Goal: Task Accomplishment & Management: Use online tool/utility

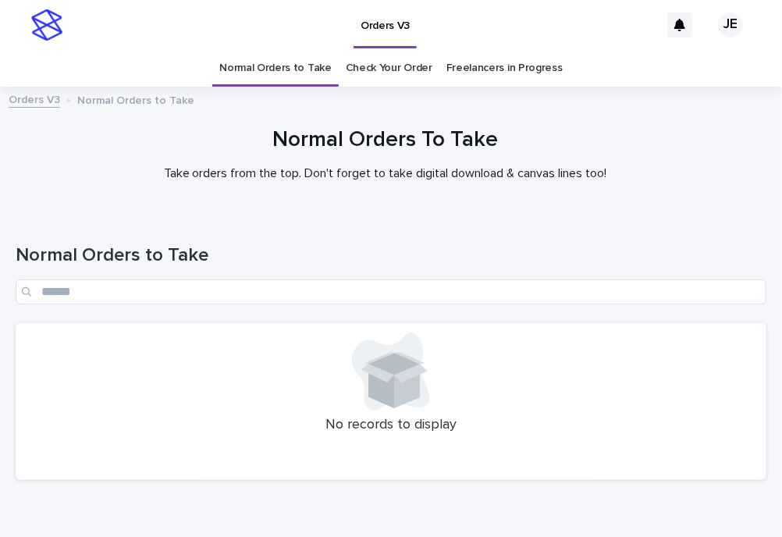
click at [222, 329] on div "No records to display" at bounding box center [391, 402] width 751 height 158
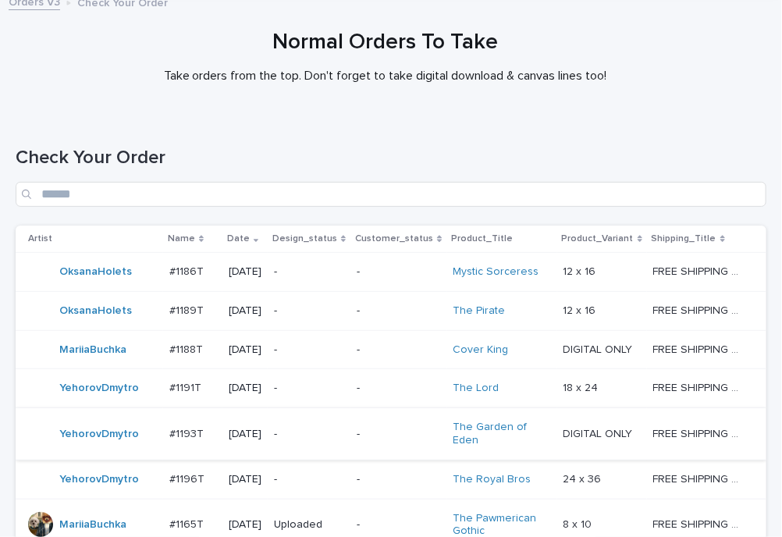
scroll to position [440, 0]
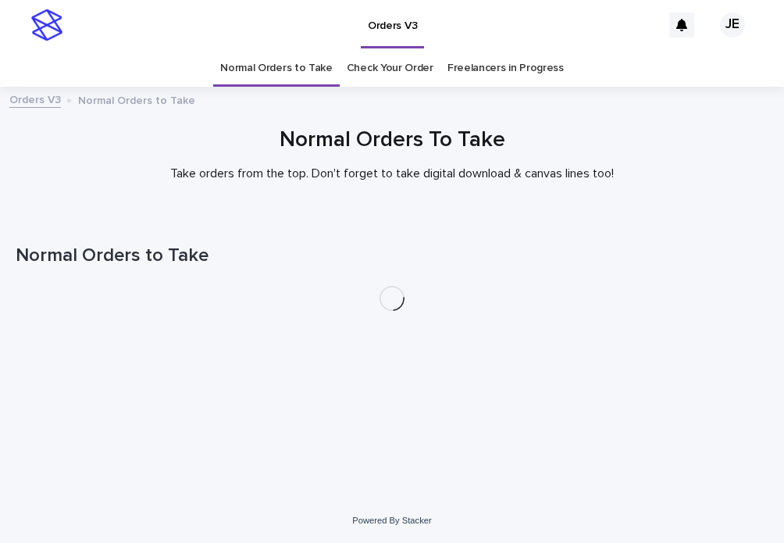
click at [637, 168] on p "Take orders from the top. Don't forget to take digital download & canvas lines …" at bounding box center [392, 173] width 625 height 15
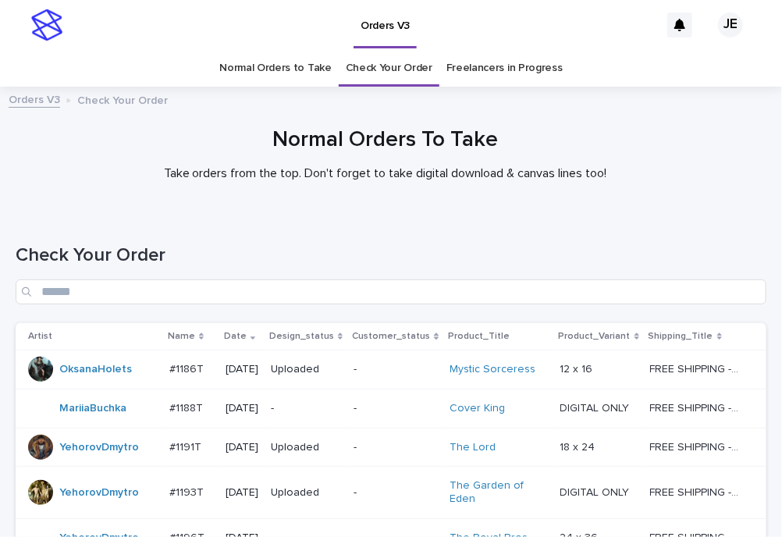
click at [259, 232] on div "Check Your Order" at bounding box center [391, 268] width 751 height 110
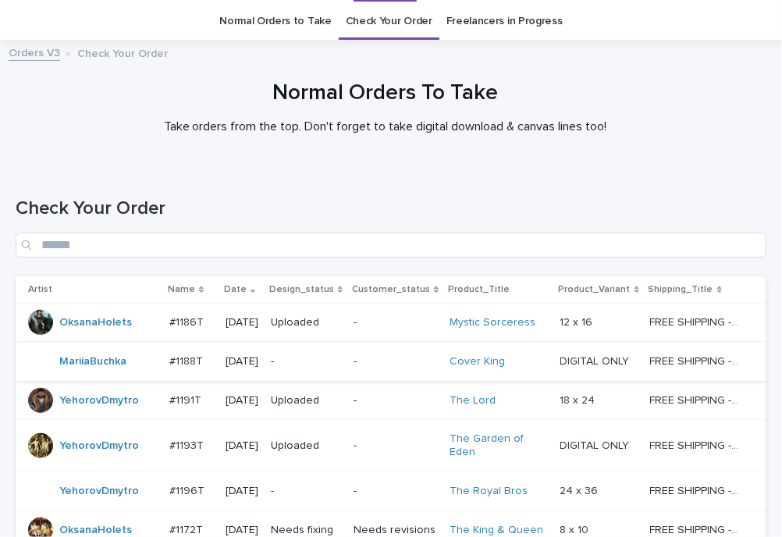
scroll to position [390, 0]
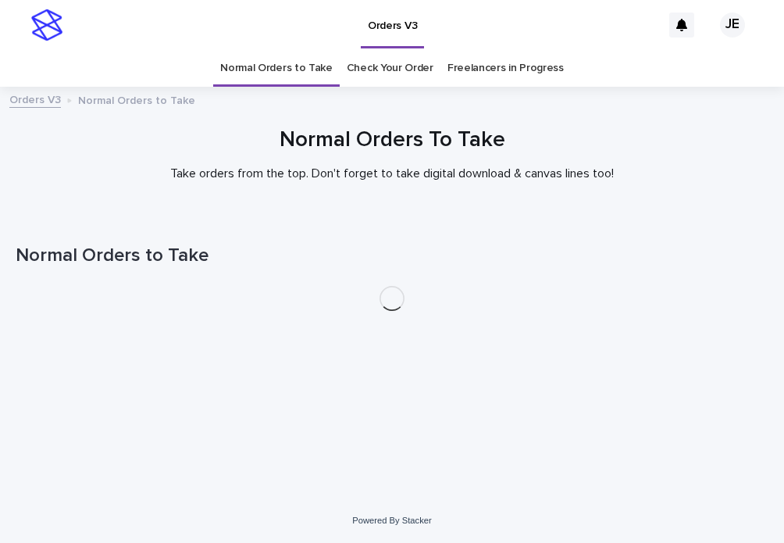
click at [622, 159] on div "Normal Orders To Take Take orders from the top. Don't forget to take digital do…" at bounding box center [392, 154] width 768 height 54
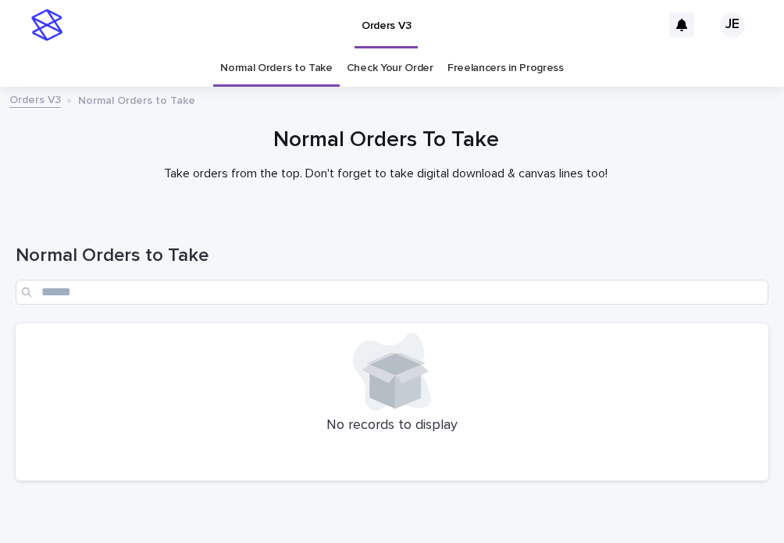
click at [308, 358] on div at bounding box center [392, 372] width 734 height 78
click at [591, 223] on div "Normal Orders to Take" at bounding box center [392, 268] width 753 height 110
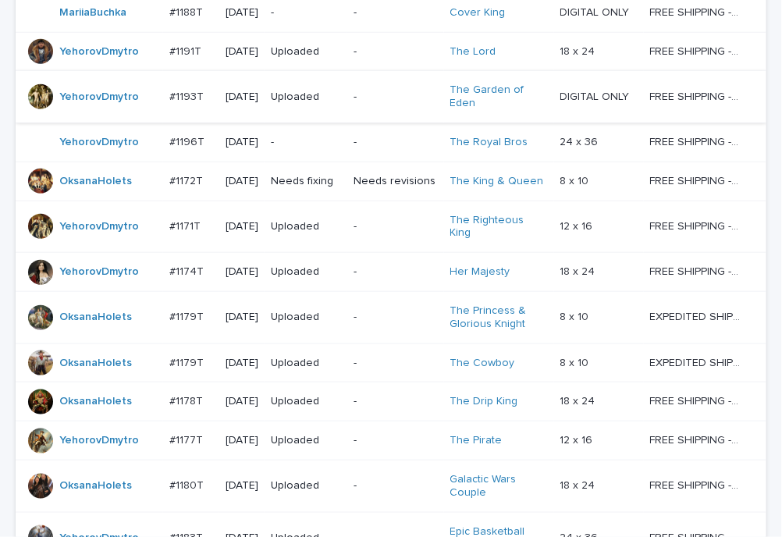
scroll to position [390, 0]
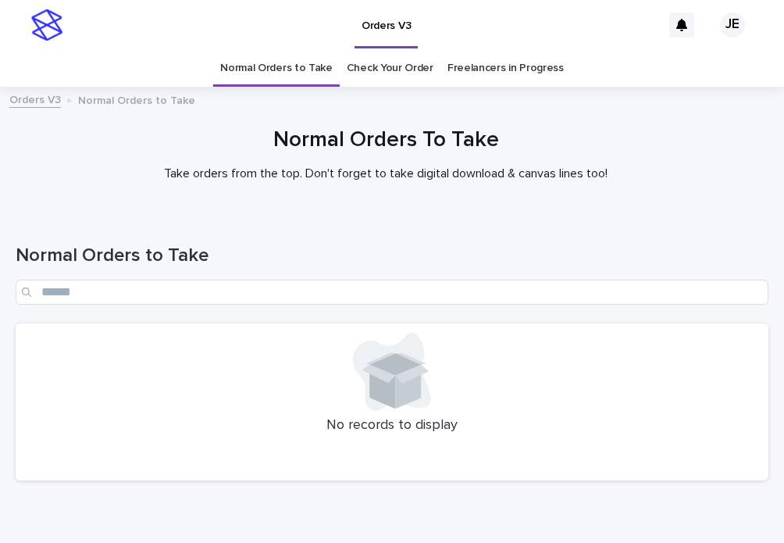
click at [334, 177] on p "Take orders from the top. Don't forget to take digital download & canvas lines …" at bounding box center [385, 173] width 625 height 15
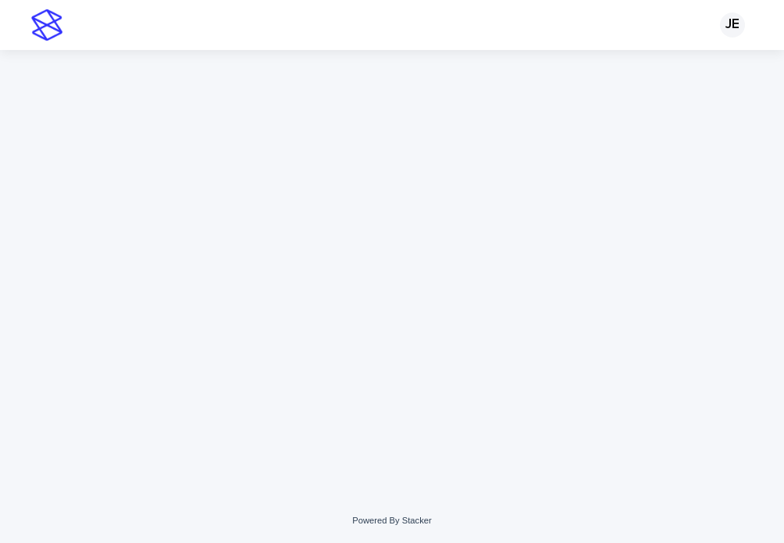
click at [560, 159] on div at bounding box center [392, 254] width 768 height 409
